Goal: Find specific page/section: Find specific page/section

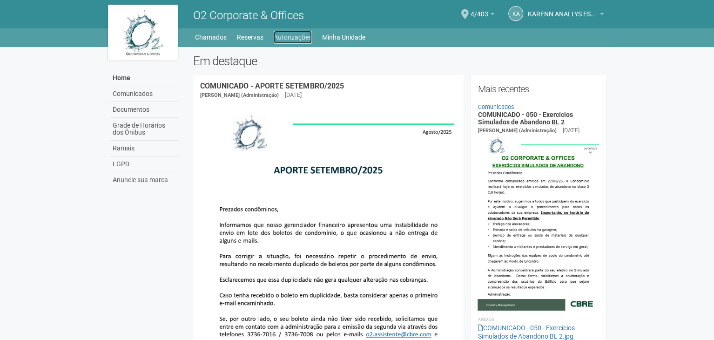
click at [289, 40] on link "Autorizações" at bounding box center [293, 37] width 38 height 13
